Goal: Task Accomplishment & Management: Complete application form

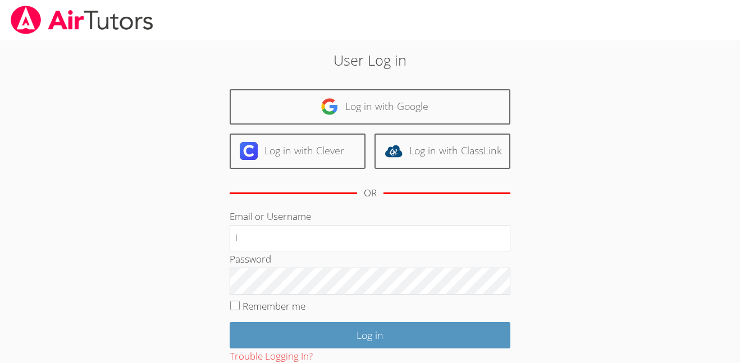
type input "i.archundia2@lodiusd.org"
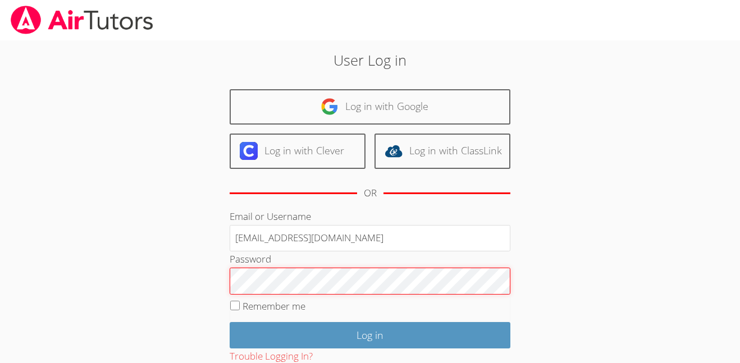
click at [230, 322] on input "Log in" at bounding box center [370, 335] width 281 height 26
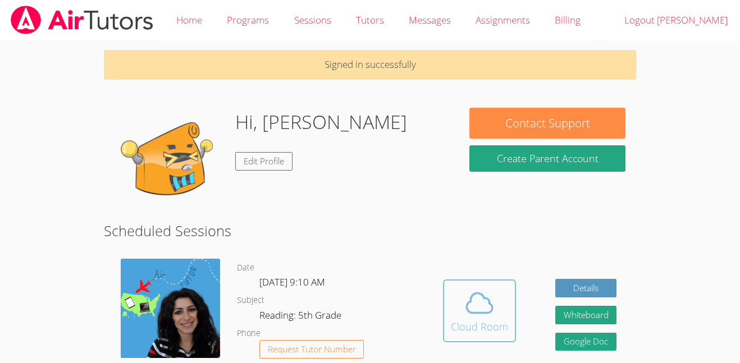
click at [497, 295] on span at bounding box center [479, 302] width 57 height 31
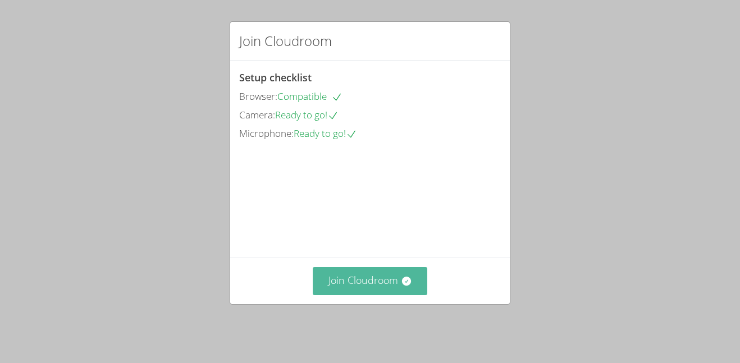
click at [339, 295] on button "Join Cloudroom" at bounding box center [370, 281] width 115 height 28
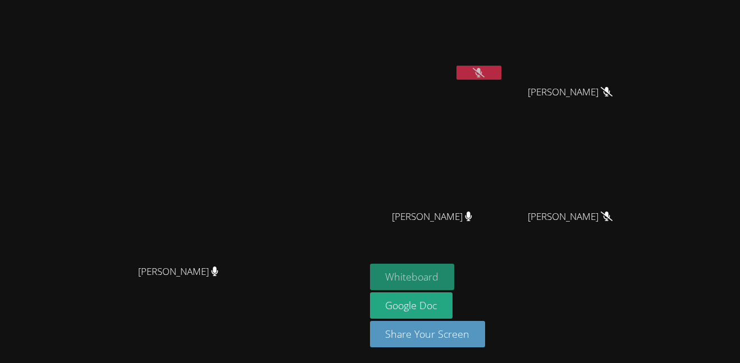
click at [455, 274] on button "Whiteboard" at bounding box center [412, 277] width 85 height 26
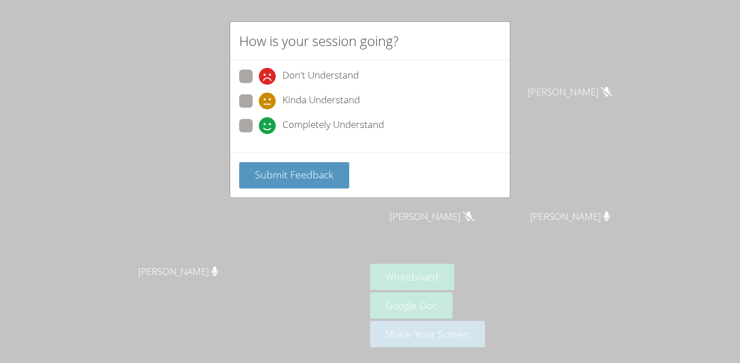
click at [293, 131] on span "Completely Understand" at bounding box center [333, 125] width 102 height 17
click at [268, 129] on input "Completely Understand" at bounding box center [264, 124] width 10 height 10
radio input "true"
click at [314, 183] on button "Submit Feedback" at bounding box center [294, 175] width 110 height 26
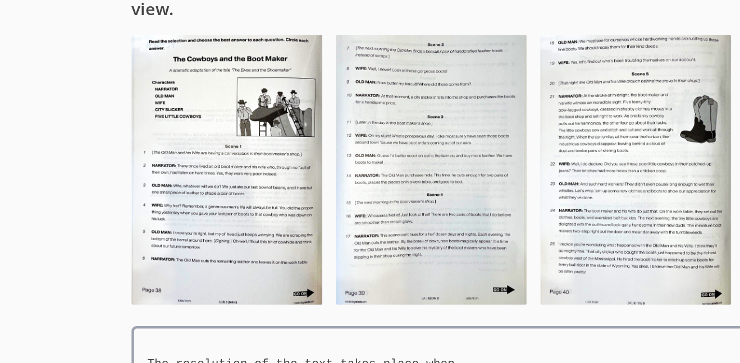
scroll to position [108, 0]
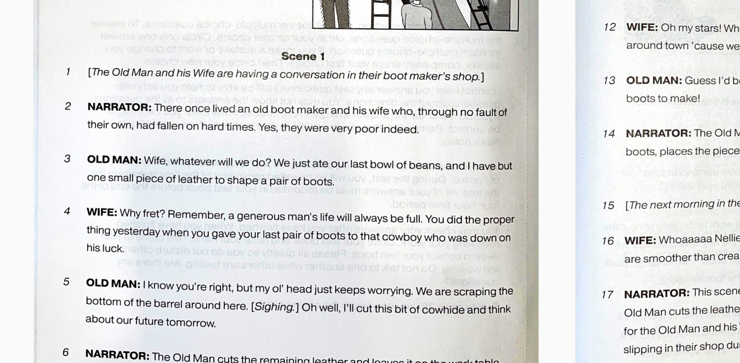
click at [150, 118] on img at bounding box center [167, 114] width 127 height 180
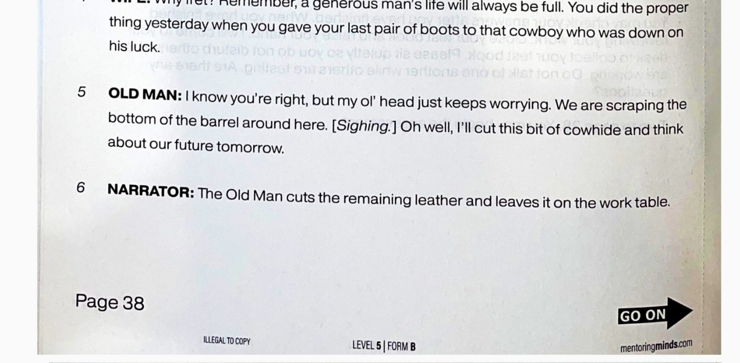
scroll to position [532, 0]
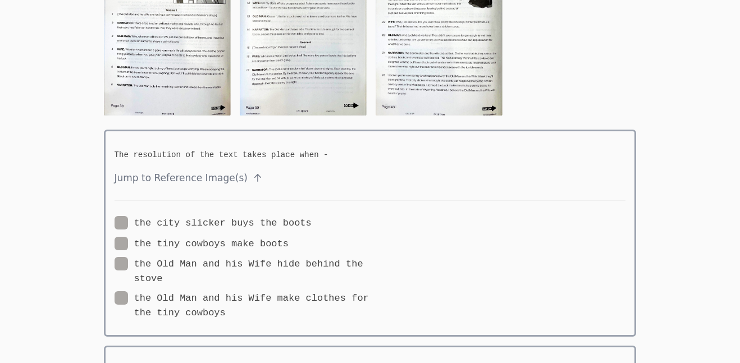
scroll to position [198, 0]
click at [203, 53] on img at bounding box center [167, 25] width 127 height 180
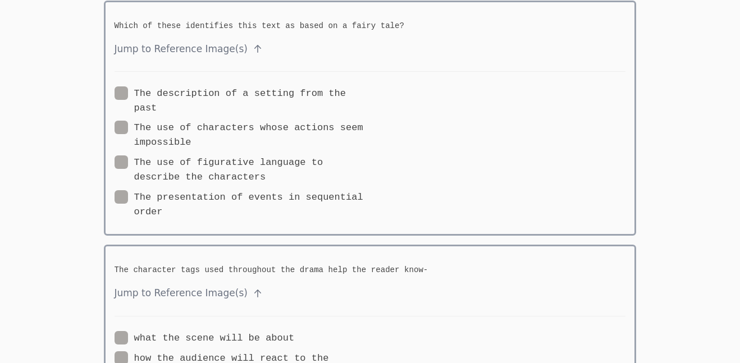
scroll to position [2604, 0]
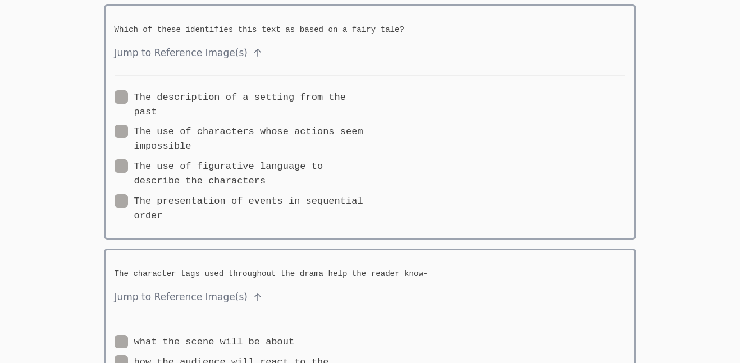
click at [164, 54] on span "Jump to Reference Image(s)" at bounding box center [370, 53] width 511 height 16
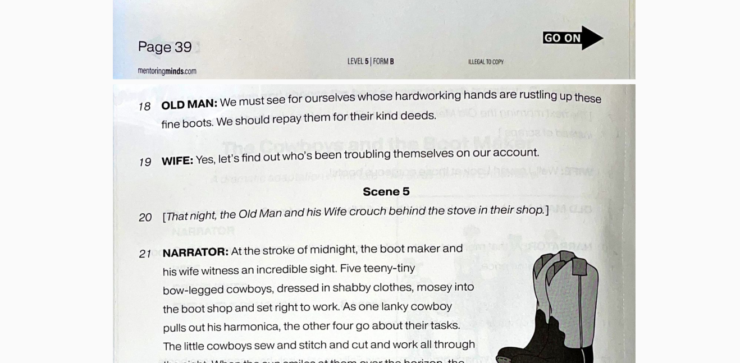
scroll to position [1554, 0]
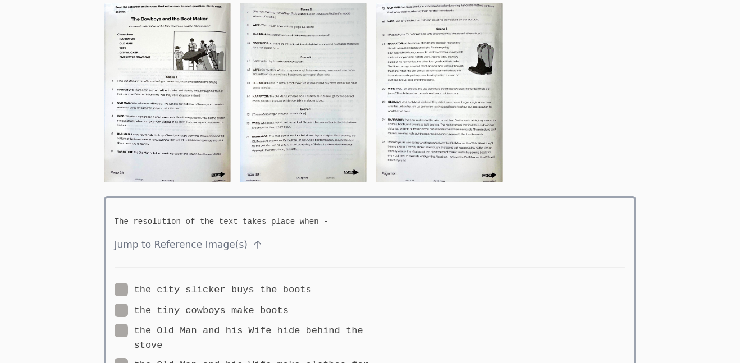
scroll to position [99, 0]
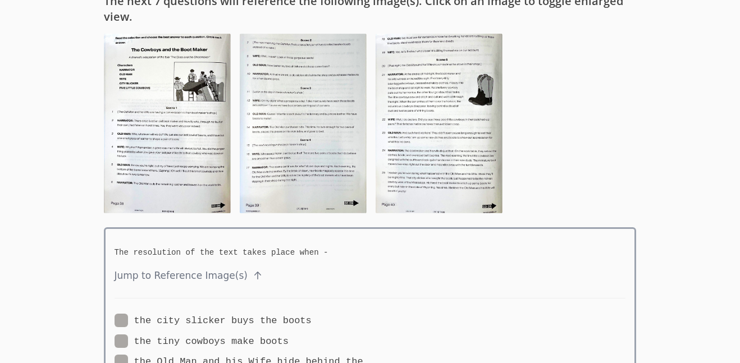
click at [420, 145] on img at bounding box center [439, 124] width 127 height 180
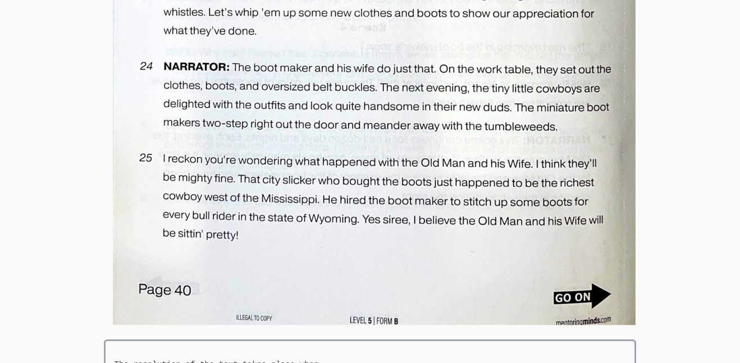
scroll to position [2057, 0]
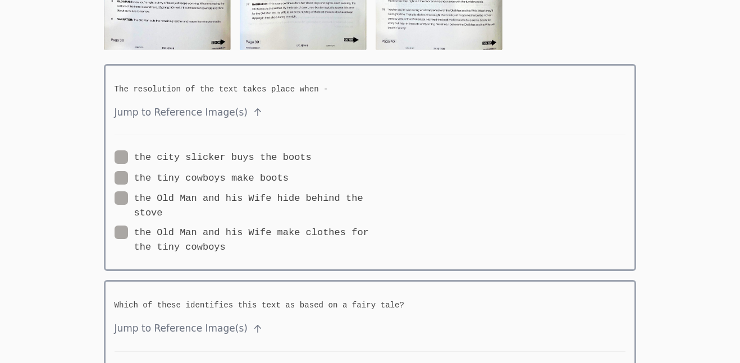
scroll to position [255, 0]
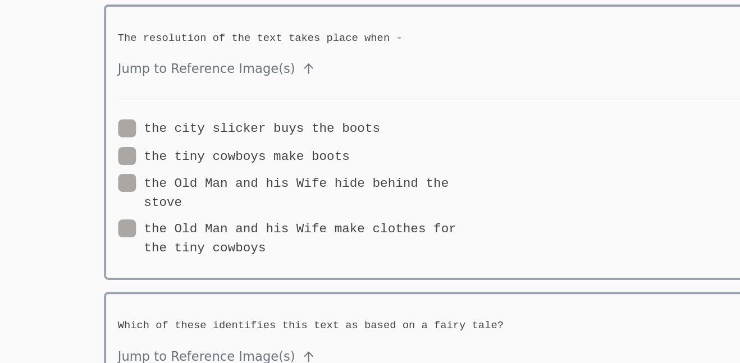
click at [223, 118] on span "Jump to Reference Image(s)" at bounding box center [370, 120] width 511 height 16
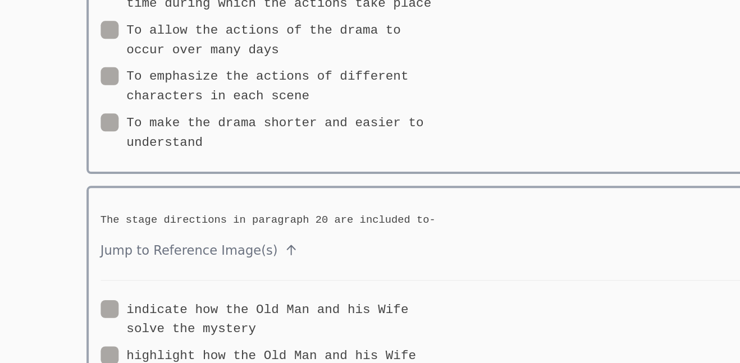
scroll to position [1652, 0]
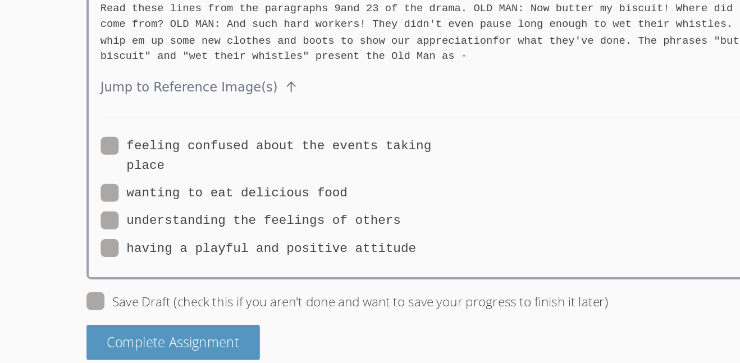
click at [264, 269] on label "having a playful and positive attitude" at bounding box center [233, 276] width 237 height 15
click at [351, 269] on input "having a playful and positive attitude" at bounding box center [356, 274] width 10 height 10
radio input "true"
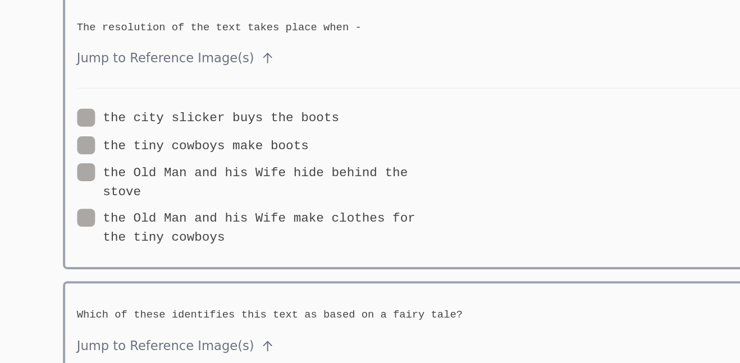
scroll to position [241, 0]
click at [249, 257] on label "the Old Man and his Wife make clothes for the tiny cowboys" at bounding box center [242, 260] width 255 height 29
click at [235, 256] on input "the Old Man and his Wife make clothes for the tiny cowboys" at bounding box center [231, 251] width 10 height 10
radio input "true"
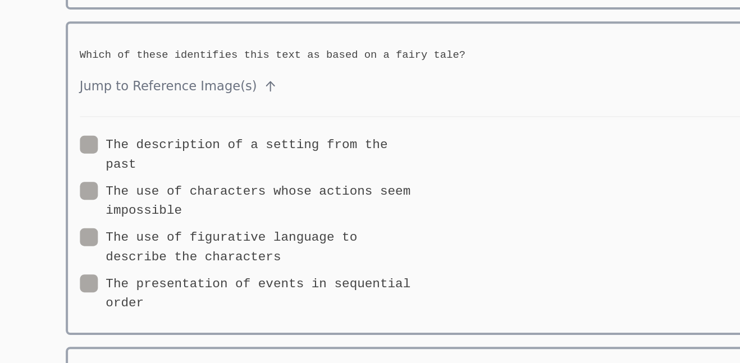
scroll to position [438, 0]
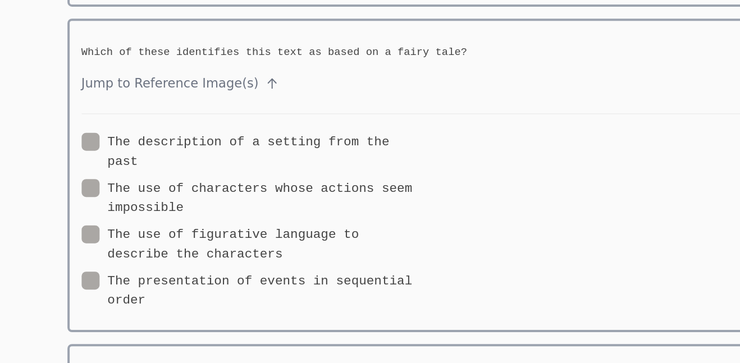
click at [250, 259] on label "The use of figurative language to describe the characters" at bounding box center [242, 273] width 255 height 29
click at [266, 259] on input "The use of figurative language to describe the characters" at bounding box center [271, 264] width 10 height 10
radio input "true"
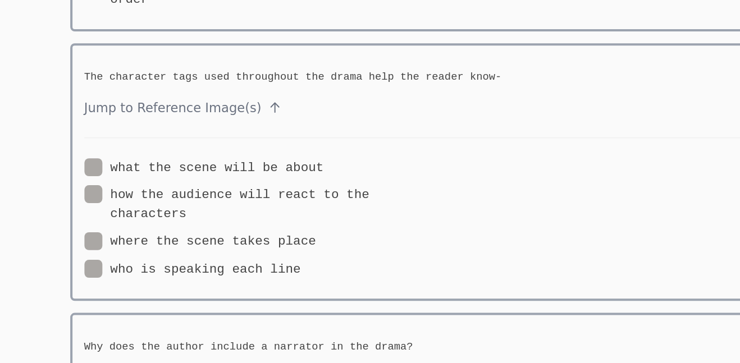
scroll to position [669, 0]
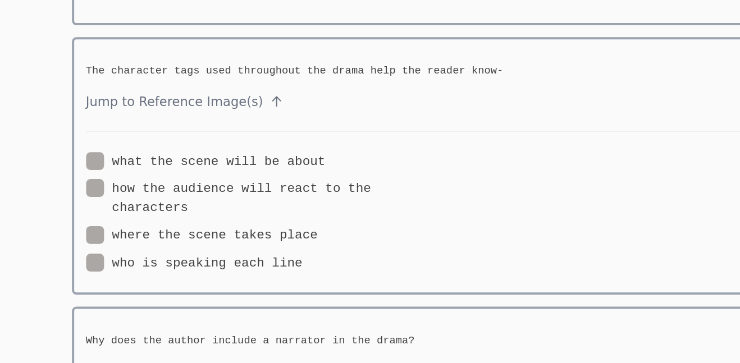
click at [225, 281] on label "who is speaking each line" at bounding box center [196, 288] width 163 height 15
click at [277, 281] on input "who is speaking each line" at bounding box center [282, 286] width 10 height 10
radio input "true"
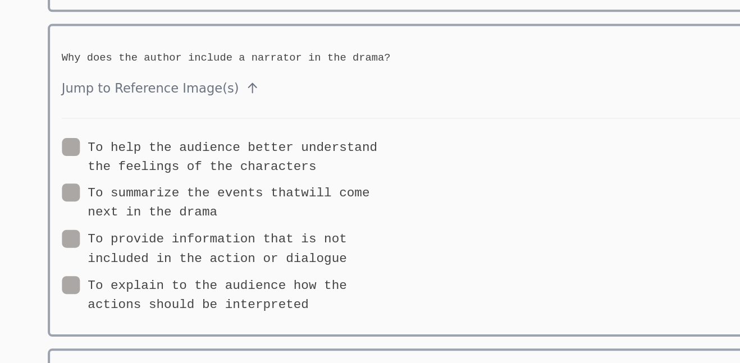
scroll to position [883, 0]
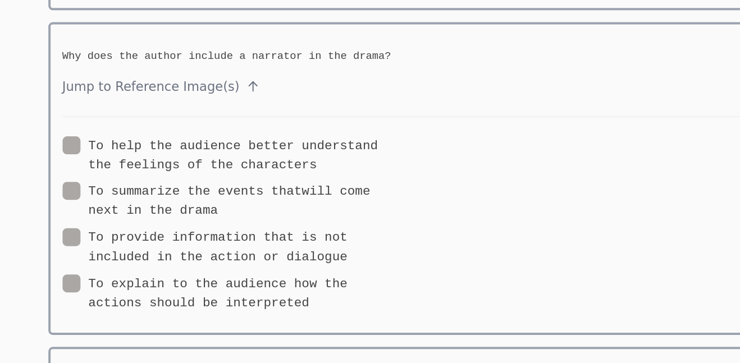
click at [314, 266] on label "To provide information that is not included in the action or dialogue" at bounding box center [242, 276] width 255 height 29
click at [328, 266] on input "To provide information that is not included in the action or dialogue" at bounding box center [333, 267] width 10 height 10
radio input "true"
click at [353, 296] on label "To explain to the audience how the actions should be interpreted" at bounding box center [242, 310] width 255 height 29
click at [309, 296] on input "To explain to the audience how the actions should be interpreted" at bounding box center [305, 301] width 10 height 10
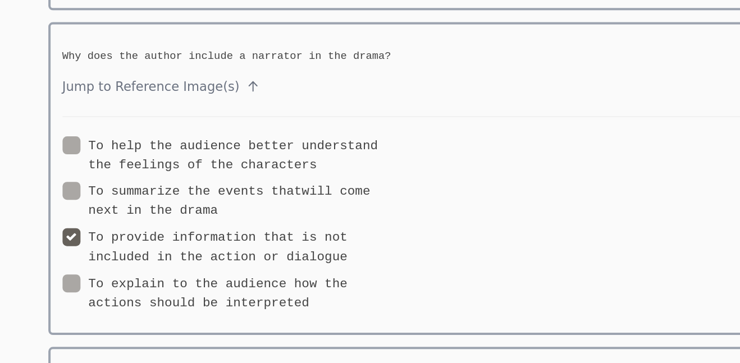
radio input "true"
click at [353, 296] on label "To explain to the audience how the actions should be interpreted" at bounding box center [242, 310] width 255 height 29
click at [309, 296] on input "To explain to the audience how the actions should be interpreted" at bounding box center [305, 301] width 10 height 10
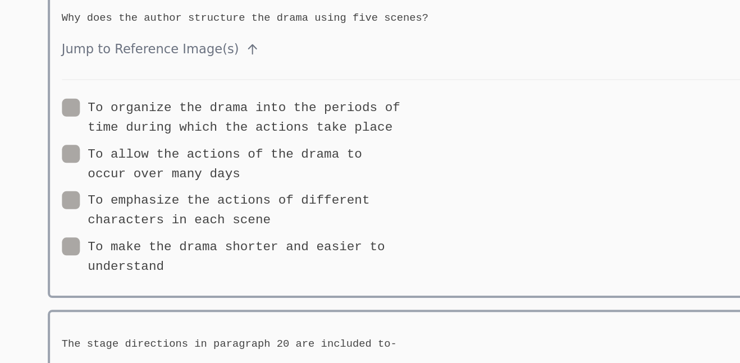
scroll to position [1157, 0]
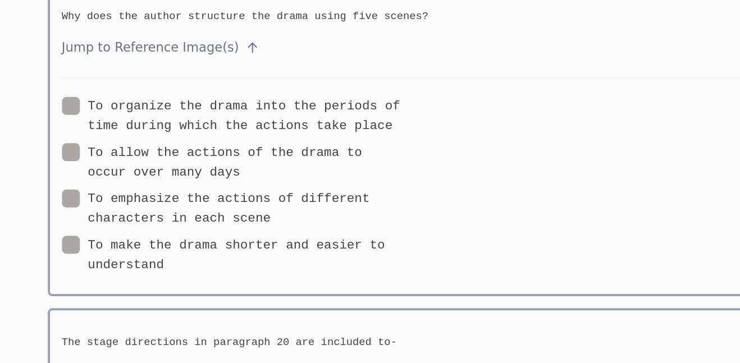
click at [236, 166] on label "To organize the drama into the periods of time during which the actions take pl…" at bounding box center [242, 177] width 255 height 29
click at [363, 166] on input "To organize the drama into the periods of time during which the actions take pl…" at bounding box center [368, 168] width 10 height 10
radio input "true"
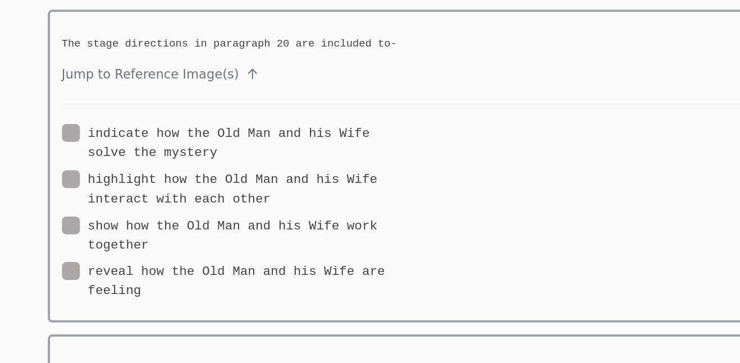
scroll to position [1470, 0]
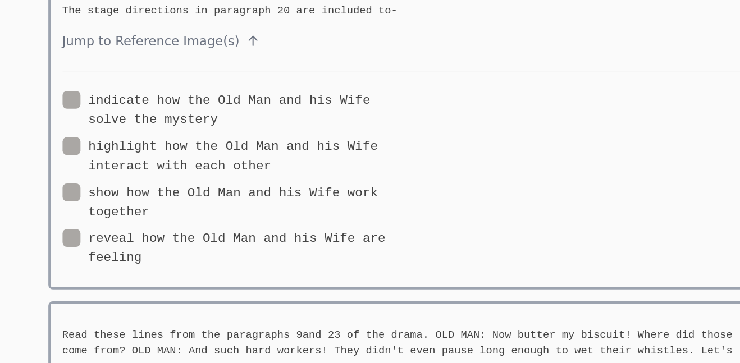
click at [236, 198] on label "reveal how the Old Man and his Wife are feeling" at bounding box center [242, 212] width 255 height 29
click at [184, 198] on input "reveal how the Old Man and his Wife are feeling" at bounding box center [179, 203] width 10 height 10
radio input "true"
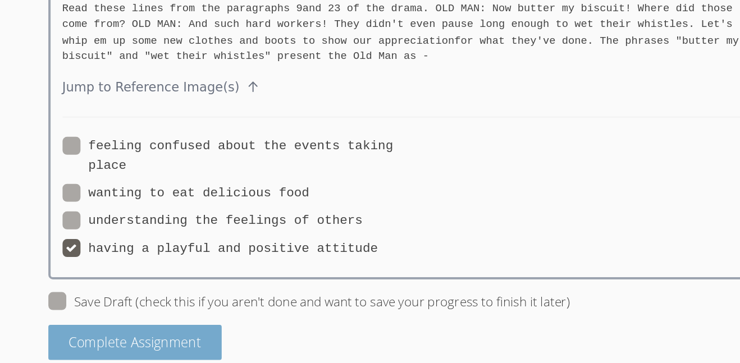
click at [220, 334] on button "Complete Assignment" at bounding box center [169, 347] width 131 height 26
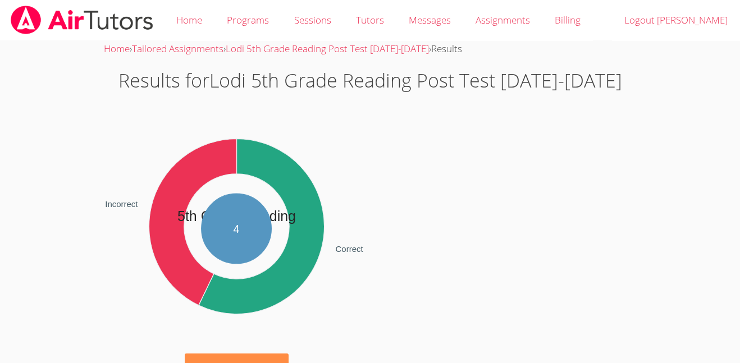
scroll to position [34, 0]
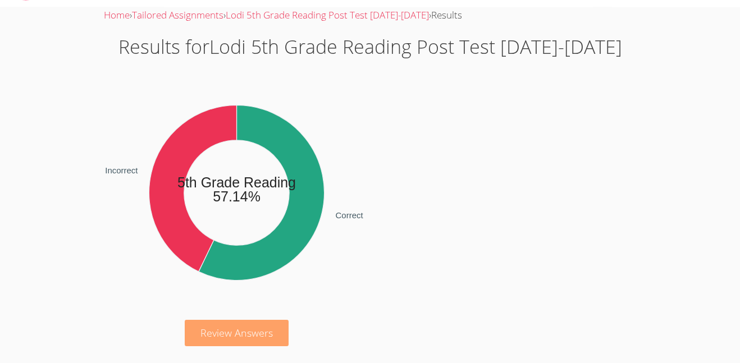
click at [220, 342] on link "Review Answers" at bounding box center [237, 333] width 104 height 26
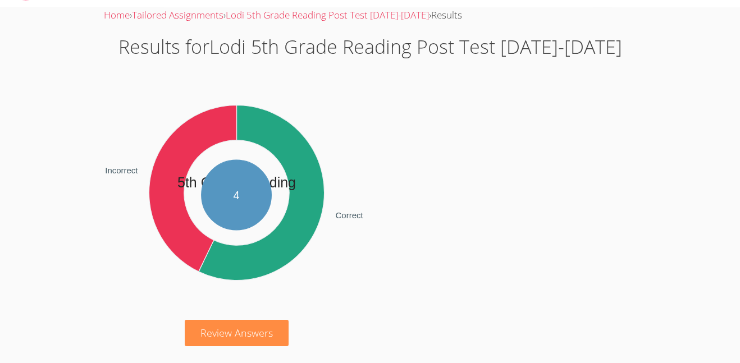
scroll to position [33, 0]
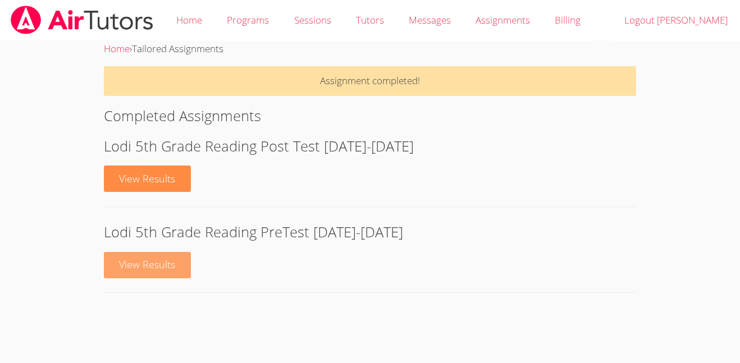
click at [173, 257] on link "View Results" at bounding box center [148, 265] width 88 height 26
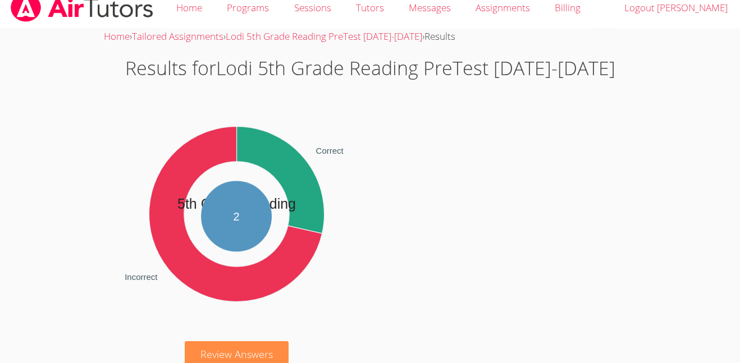
scroll to position [34, 0]
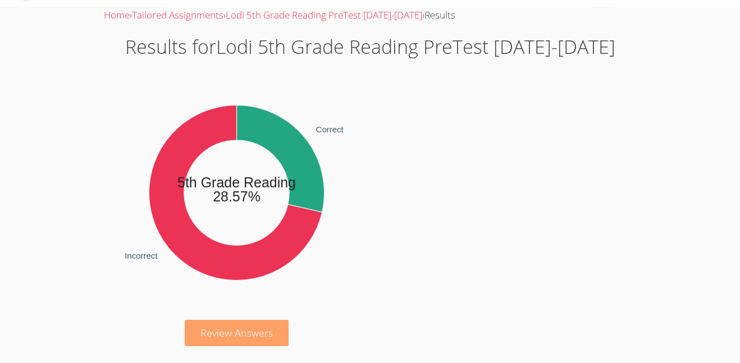
click at [275, 322] on link "Review Answers" at bounding box center [237, 333] width 104 height 26
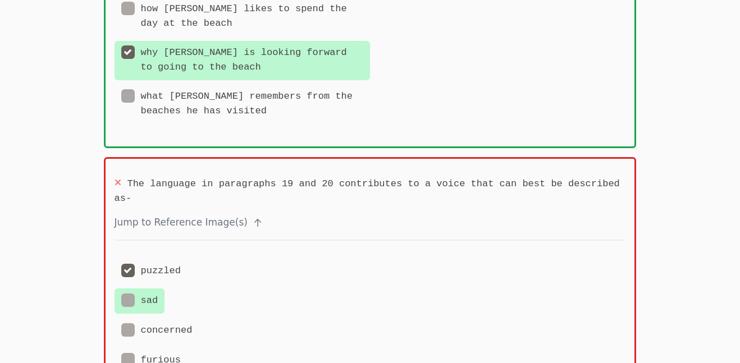
scroll to position [1966, 0]
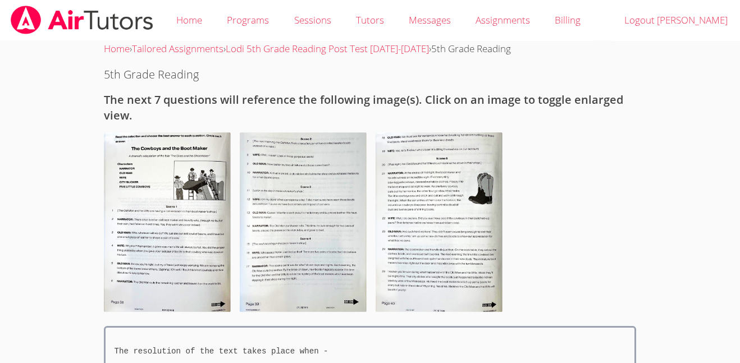
click at [243, 298] on img at bounding box center [303, 222] width 127 height 180
